Goal: Check status: Check status

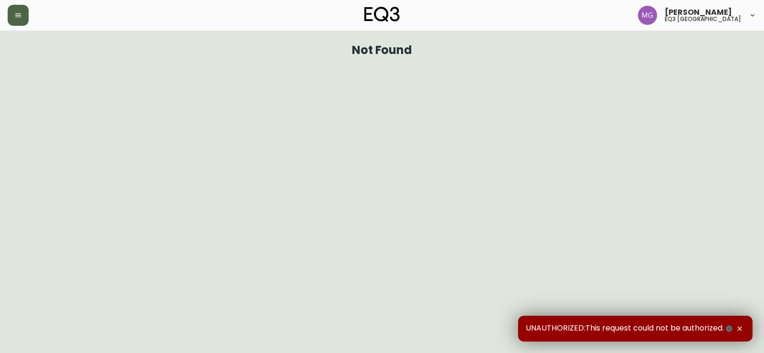
click at [21, 9] on button "button" at bounding box center [18, 15] width 21 height 21
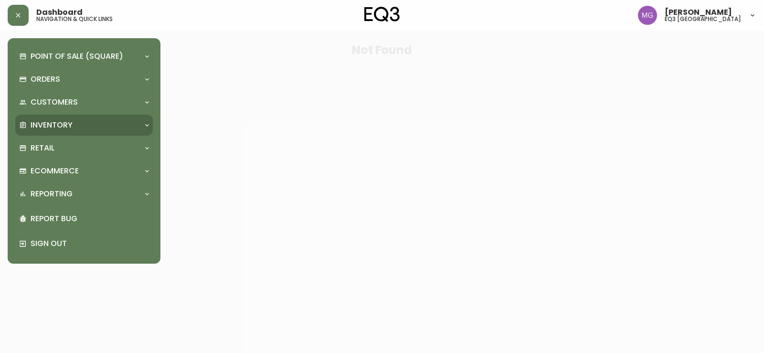
click at [46, 127] on p "Inventory" at bounding box center [52, 125] width 42 height 11
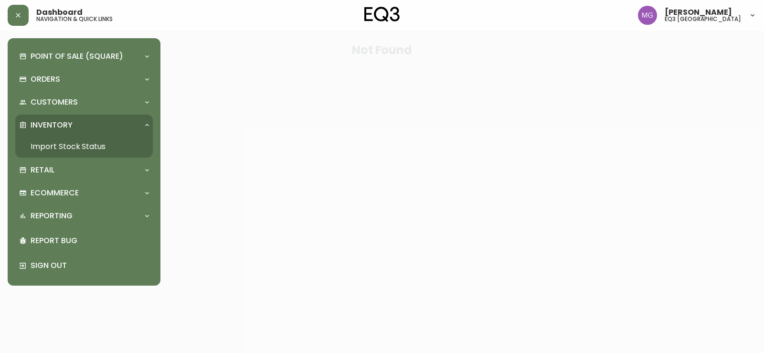
click at [58, 149] on link "Import Stock Status" at bounding box center [84, 147] width 138 height 22
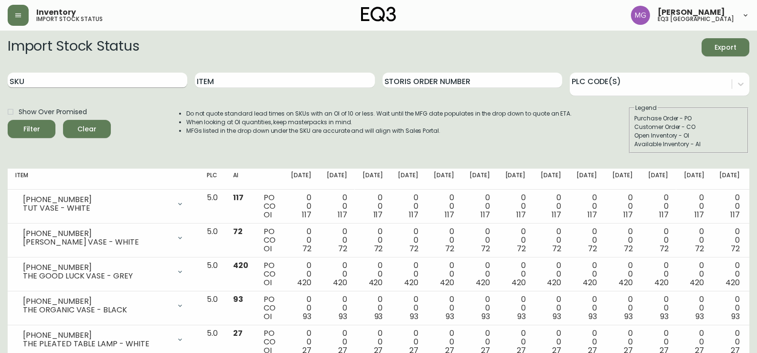
click at [109, 75] on input "SKU" at bounding box center [98, 80] width 180 height 15
paste input "[PHONE_NUMBER]"
type input "[PHONE_NUMBER]"
click at [8, 120] on button "Filter" at bounding box center [32, 129] width 48 height 18
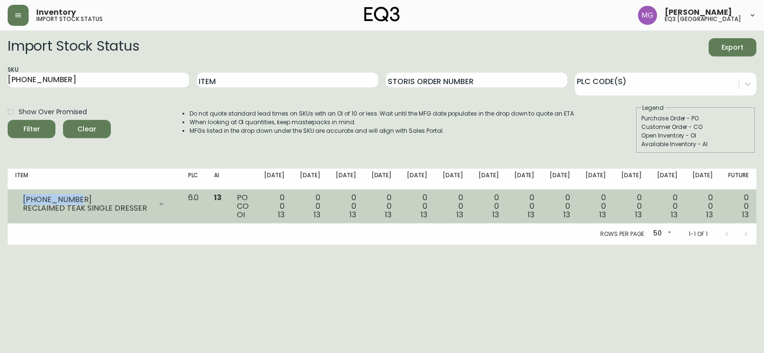
drag, startPoint x: 78, startPoint y: 198, endPoint x: 23, endPoint y: 191, distance: 55.8
click at [23, 191] on td "[PHONE_NUMBER] RECLAIMED TEAK SINGLE DRESSER Opening Balance 13 ( [DATE] ) Avai…" at bounding box center [94, 207] width 173 height 34
copy div "[PHONE_NUMBER]"
